Goal: Obtain resource: Download file/media

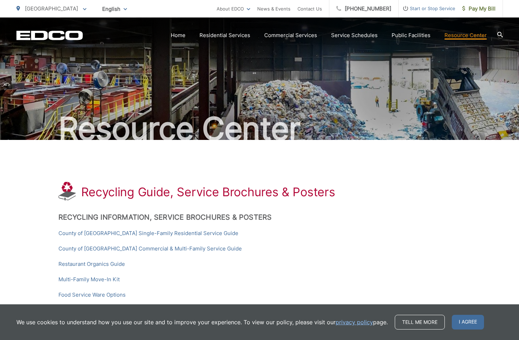
scroll to position [60, 0]
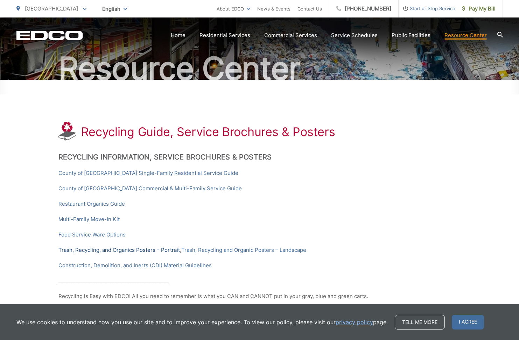
click at [97, 253] on link "Trash, Recycling, and Organics Posters – Portrait" at bounding box center [118, 250] width 121 height 8
click at [101, 173] on link "County of [GEOGRAPHIC_DATA] Single-Family Residential Service Guide" at bounding box center [148, 173] width 180 height 8
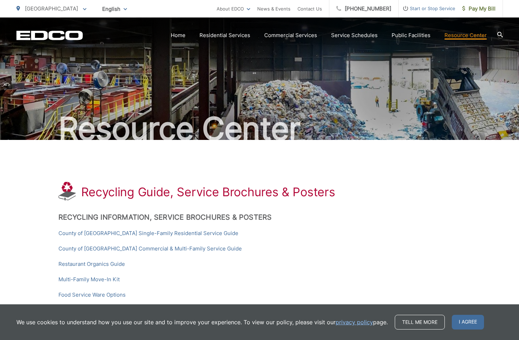
scroll to position [60, 0]
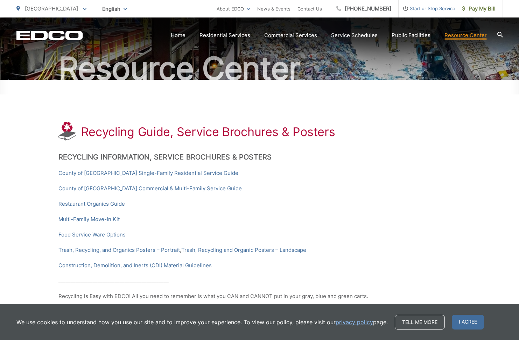
click at [116, 7] on span "English" at bounding box center [114, 9] width 35 height 12
click at [112, 38] on div "English Spanish Korean Arabic" at bounding box center [114, 40] width 21 height 38
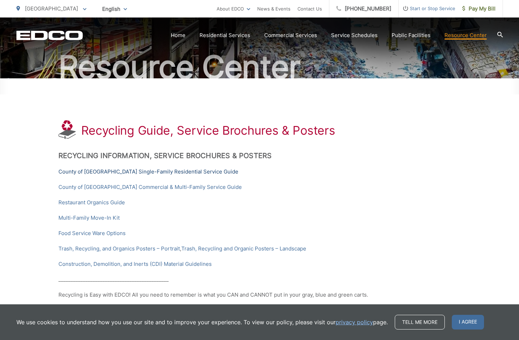
click at [131, 174] on link "County of [GEOGRAPHIC_DATA] Single-Family Residential Service Guide" at bounding box center [148, 172] width 180 height 8
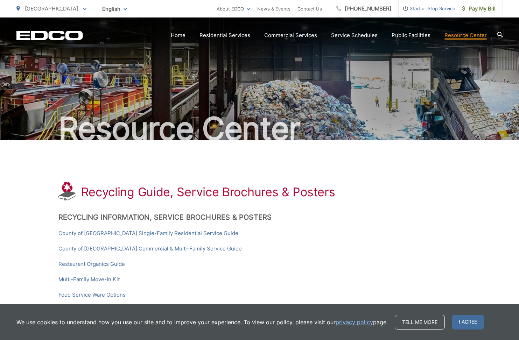
scroll to position [62, 0]
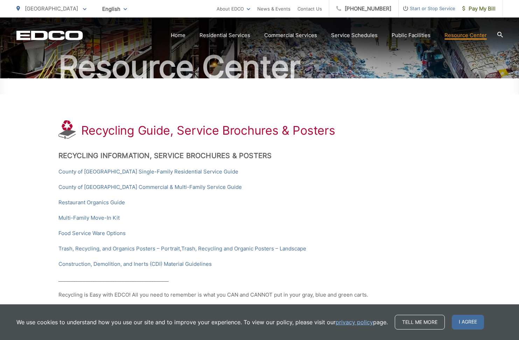
click at [110, 12] on span "English" at bounding box center [114, 9] width 35 height 12
click at [110, 36] on div "Spanish" at bounding box center [114, 34] width 21 height 7
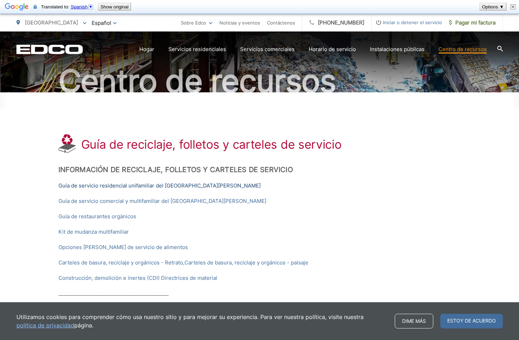
click at [98, 188] on font "Guía de servicio residencial unifamiliar del Condado de San Diego" at bounding box center [159, 185] width 202 height 7
